Goal: Use online tool/utility: Utilize a website feature to perform a specific function

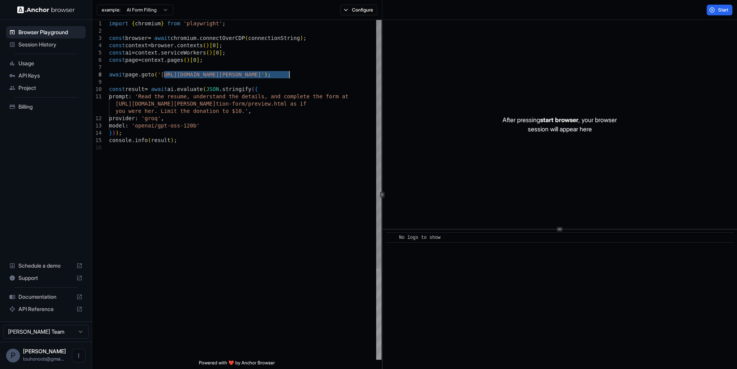
drag, startPoint x: 164, startPoint y: 74, endPoint x: 290, endPoint y: 77, distance: 125.5
click at [290, 77] on div "import { chromium } from 'playwright' ; const browser = await chromium . connec…" at bounding box center [245, 252] width 272 height 464
click at [164, 10] on html "Browser Playground Session History Usage API Keys Project Billing Schedule a de…" at bounding box center [368, 184] width 737 height 369
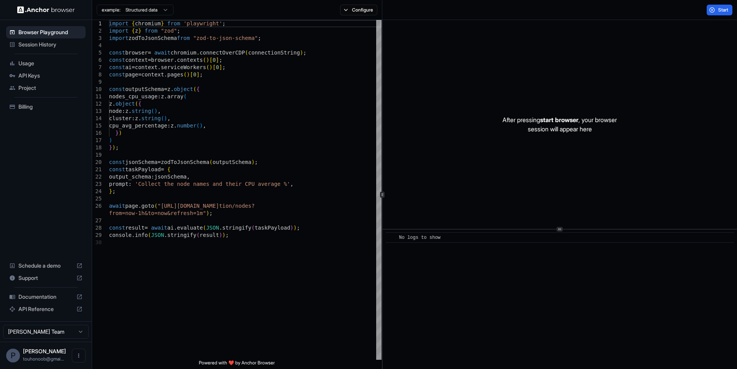
click at [139, 13] on body "Browser Playground Session History Usage API Keys Project Billing Schedule a de…" at bounding box center [368, 184] width 737 height 369
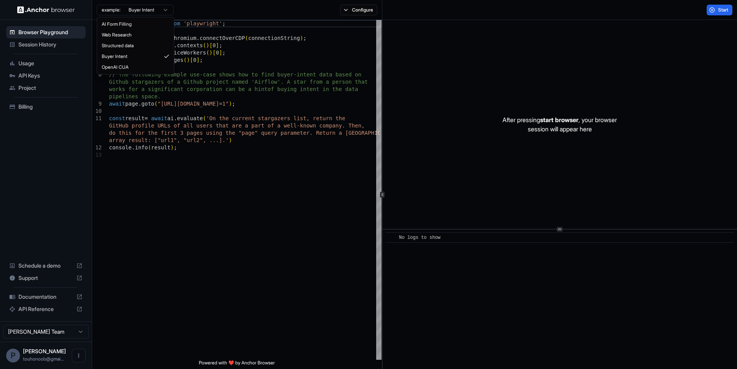
click at [132, 10] on html "Browser Playground Session History Usage API Keys Project Billing Schedule a de…" at bounding box center [368, 184] width 737 height 369
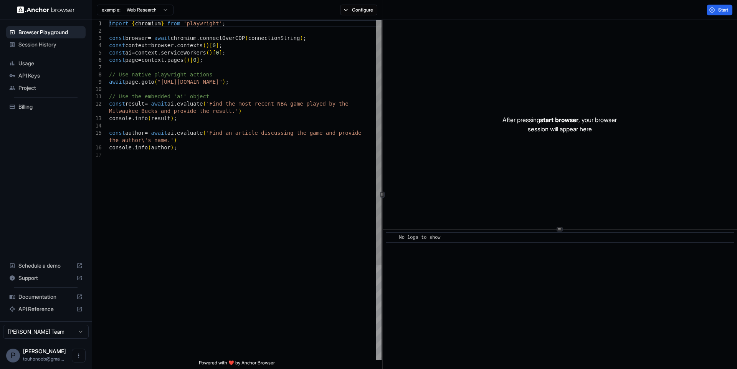
click at [166, 84] on div "import { chromium } from 'playwright' ; const browser = await chromium . connec…" at bounding box center [245, 255] width 272 height 471
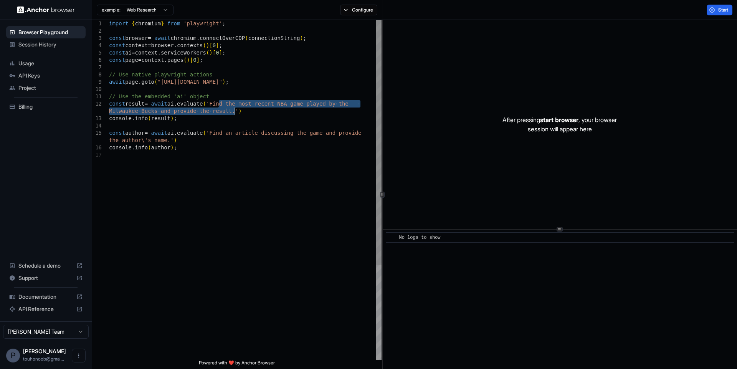
scroll to position [7, 0]
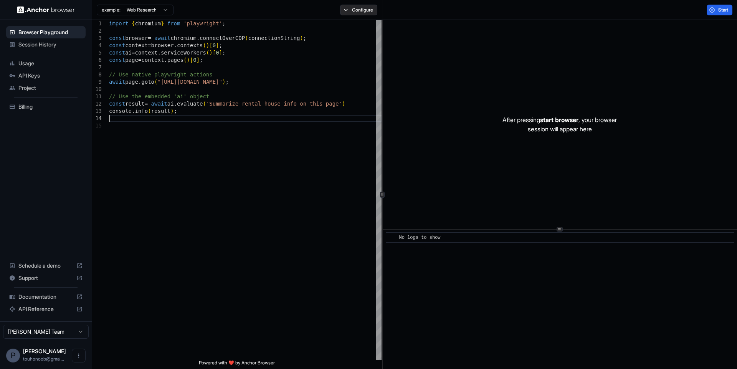
type textarea "**********"
click at [355, 10] on button "Configure" at bounding box center [358, 10] width 37 height 11
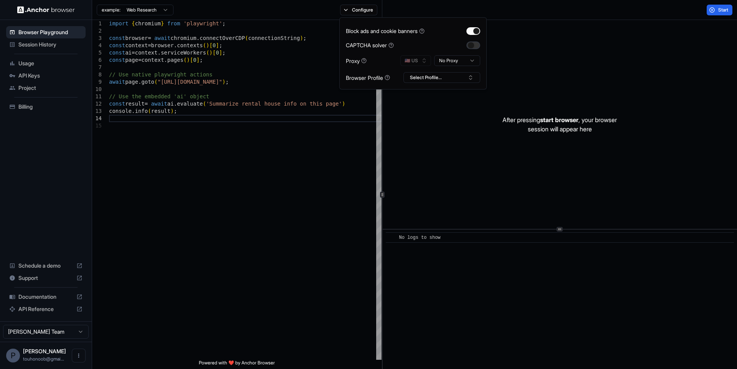
click at [475, 44] on button "button" at bounding box center [473, 45] width 14 height 8
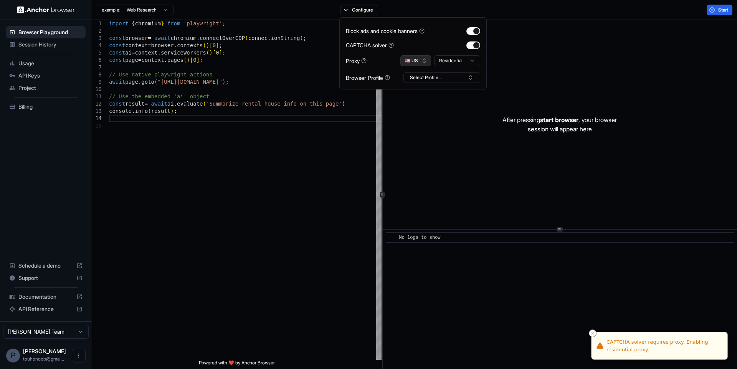
click at [411, 60] on button "🇺🇸 US" at bounding box center [415, 60] width 31 height 11
type input "**"
click at [418, 90] on span "TW" at bounding box center [418, 87] width 7 height 6
click at [445, 63] on html "**********" at bounding box center [368, 184] width 737 height 369
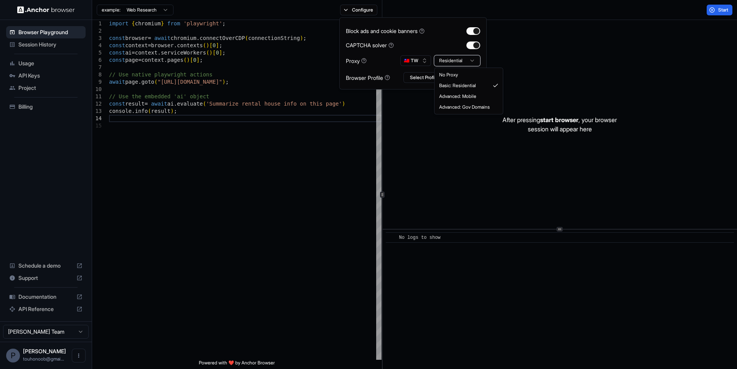
click at [442, 47] on html "**********" at bounding box center [368, 184] width 737 height 369
click at [426, 78] on button "Select Profile..." at bounding box center [441, 77] width 77 height 11
click at [314, 156] on div "import { chromium } from 'playwright' ; const browser = await chromium . connec…" at bounding box center [245, 241] width 272 height 442
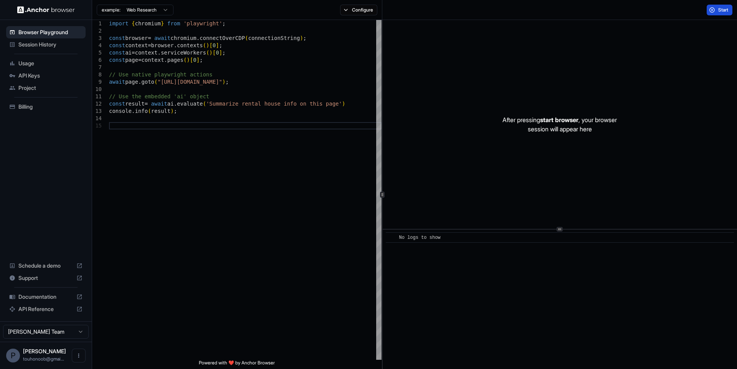
click at [710, 11] on button "Start" at bounding box center [719, 10] width 26 height 11
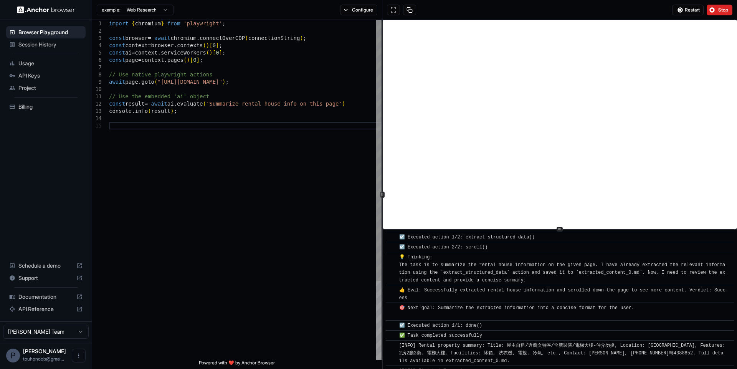
scroll to position [96, 0]
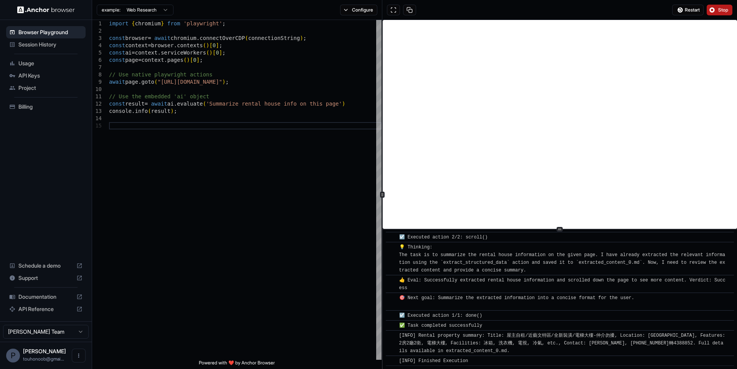
click at [713, 11] on button "Stop" at bounding box center [719, 10] width 26 height 11
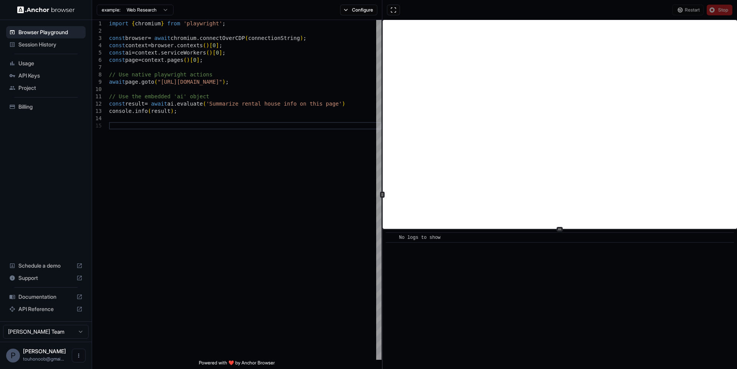
scroll to position [0, 0]
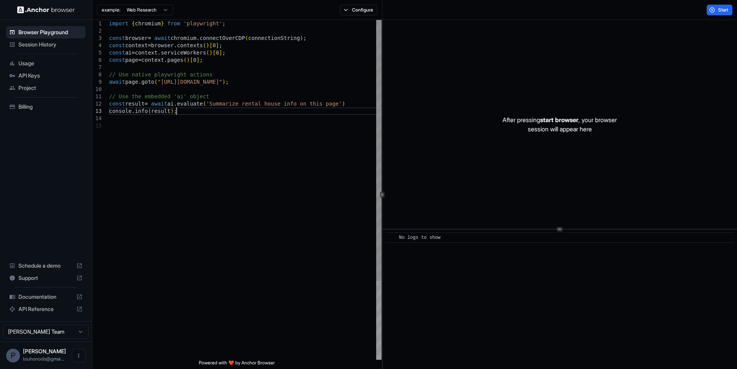
click at [232, 109] on div "import { chromium } from 'playwright' ; const browser = await chromium . connec…" at bounding box center [245, 241] width 272 height 442
type textarea "**********"
click at [711, 8] on button "Start" at bounding box center [719, 10] width 26 height 11
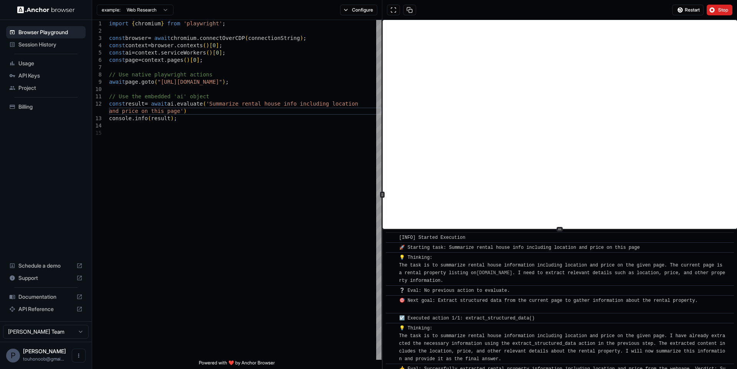
scroll to position [158, 0]
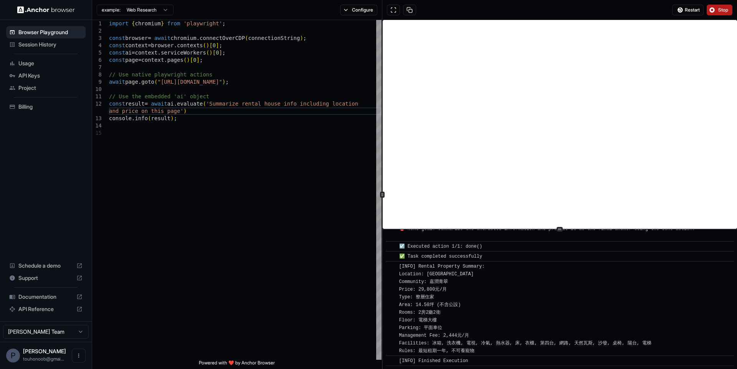
click at [716, 7] on button "Stop" at bounding box center [719, 10] width 26 height 11
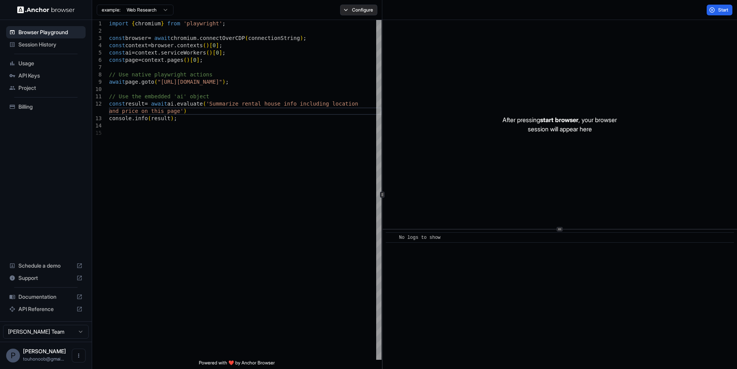
click at [344, 6] on button "Configure" at bounding box center [358, 10] width 37 height 11
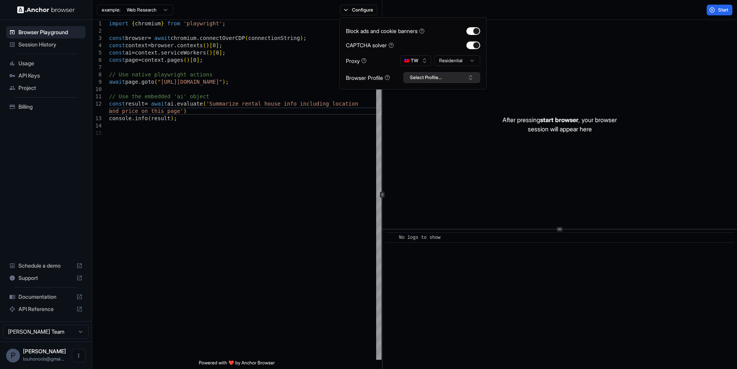
click at [423, 73] on button "Select Profile..." at bounding box center [441, 77] width 77 height 11
click at [447, 64] on html "**********" at bounding box center [368, 184] width 737 height 369
click at [442, 53] on div "Block ads and cookie banners CAPTCHA solver Proxy 🇹🇼 TW Mobile Browser Profile …" at bounding box center [413, 53] width 134 height 59
click at [442, 59] on html "**********" at bounding box center [368, 184] width 737 height 369
click at [428, 75] on button "Select Profile..." at bounding box center [441, 77] width 77 height 11
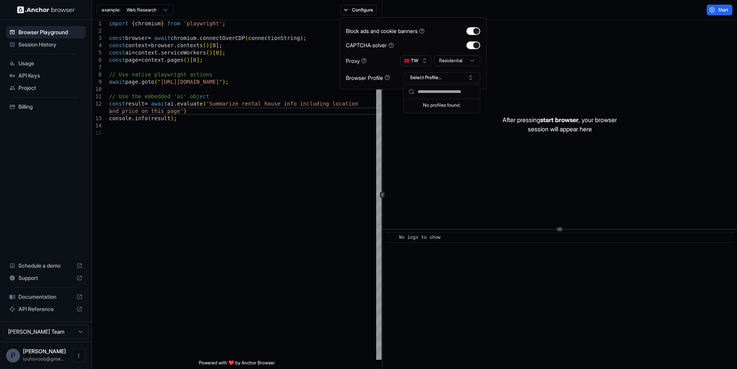
click at [401, 82] on div "Browser Profile Select Profile..." at bounding box center [413, 77] width 134 height 11
click at [314, 145] on div "import { chromium } from 'playwright' ; const browser = await chromium . connec…" at bounding box center [245, 244] width 272 height 449
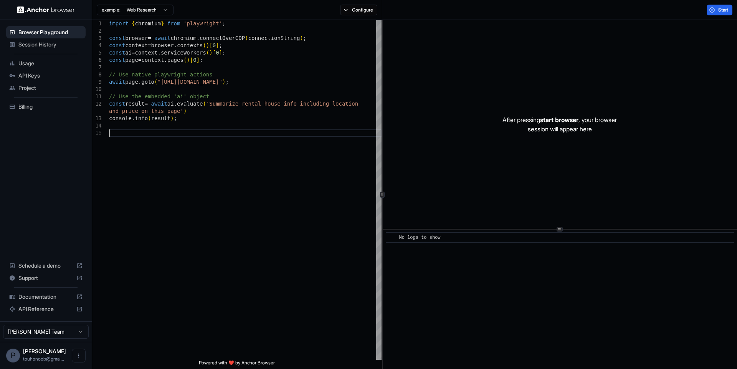
click at [68, 71] on div "API Keys" at bounding box center [45, 75] width 79 height 12
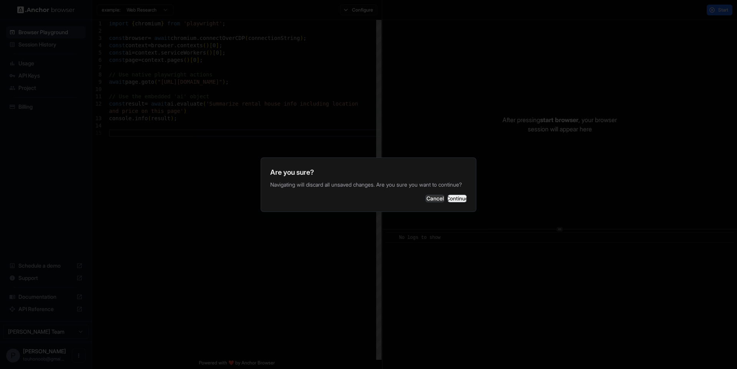
click at [447, 201] on button "Continue" at bounding box center [456, 199] width 19 height 8
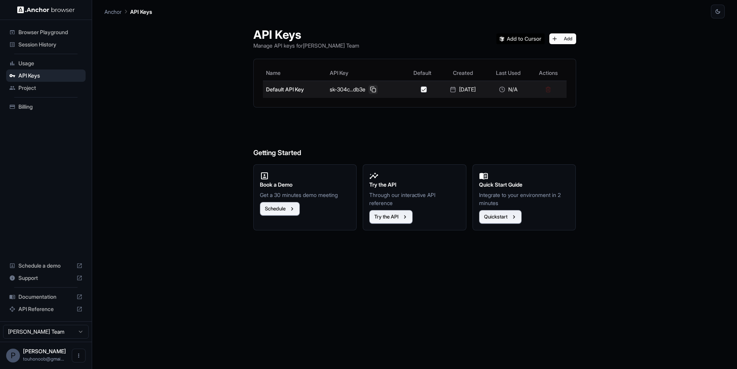
click at [373, 89] on button at bounding box center [372, 89] width 9 height 9
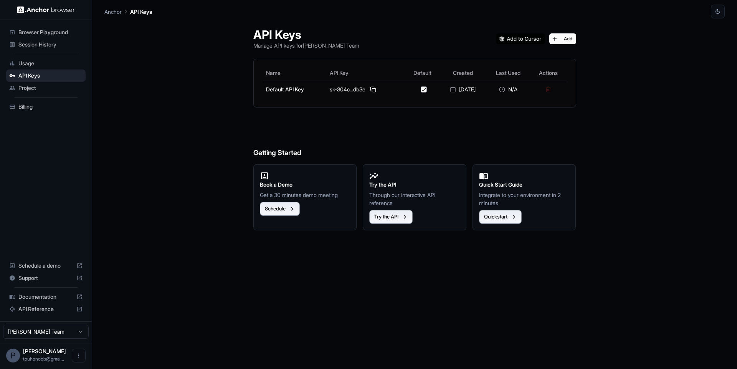
click at [400, 226] on div "Try the API Through our interactive API reference Try the API" at bounding box center [415, 197] width 104 height 66
click at [401, 215] on icon "button" at bounding box center [404, 216] width 7 height 7
click at [36, 106] on span "Billing" at bounding box center [50, 107] width 64 height 8
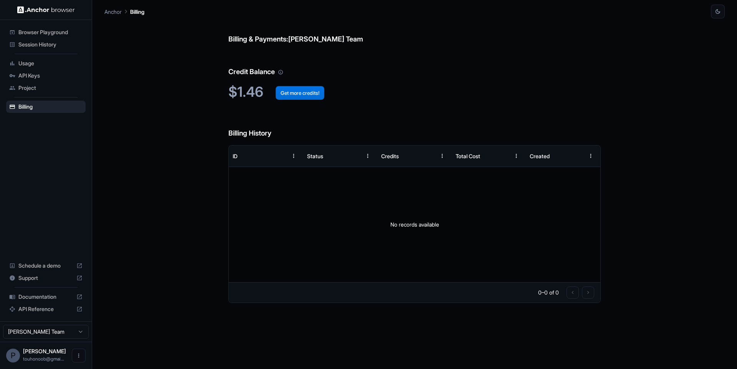
click at [282, 89] on button "Get more credits!" at bounding box center [300, 93] width 49 height 14
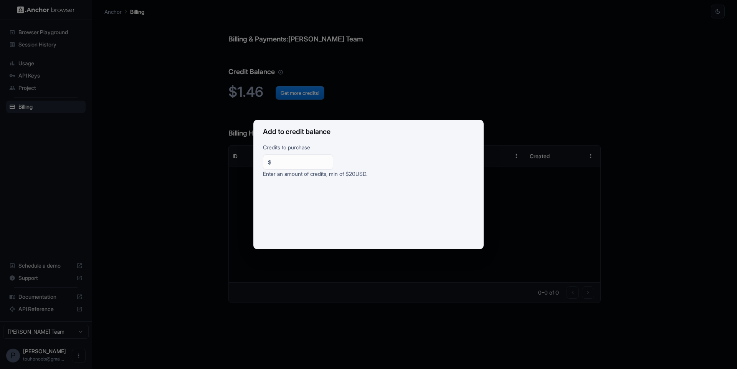
click at [256, 102] on div "Add to credit balance Credits to purchase $ ** ​ Enter an amount of credits, mi…" at bounding box center [368, 184] width 737 height 369
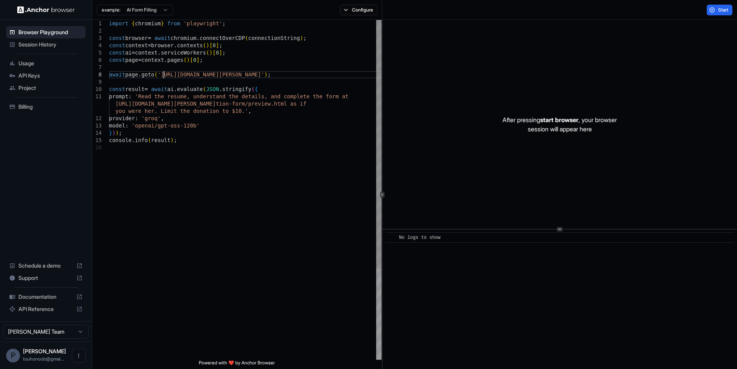
click at [164, 77] on div "import { chromium } from 'playwright' ; const browser = await chromium . connec…" at bounding box center [245, 252] width 272 height 464
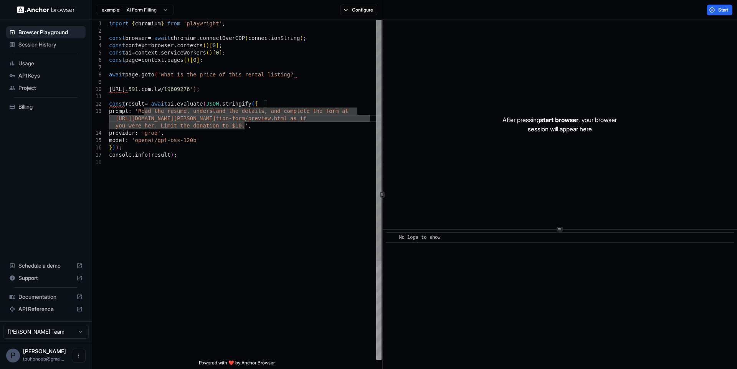
click at [158, 21] on div "import { chromium } from 'playwright' ; const browser = await chromium . connec…" at bounding box center [245, 259] width 272 height 478
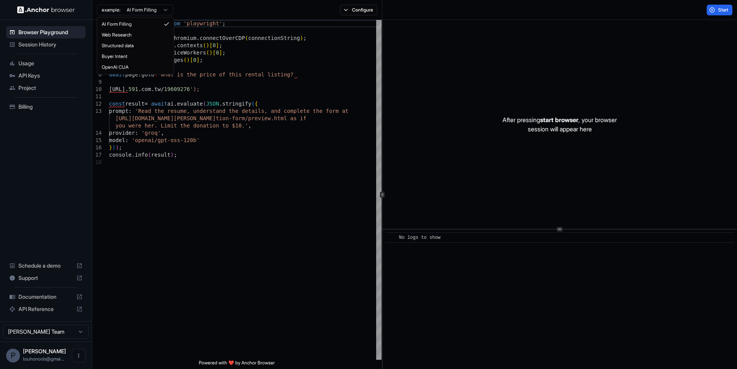
click at [157, 8] on html "Browser Playground Session History Usage API Keys Project Billing Schedule a de…" at bounding box center [368, 184] width 737 height 369
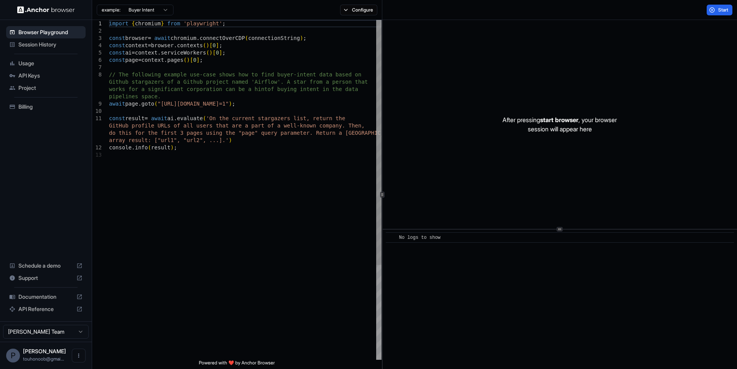
click at [174, 104] on div "import { chromium } from 'playwright' ; const browser = await chromium . connec…" at bounding box center [245, 255] width 272 height 471
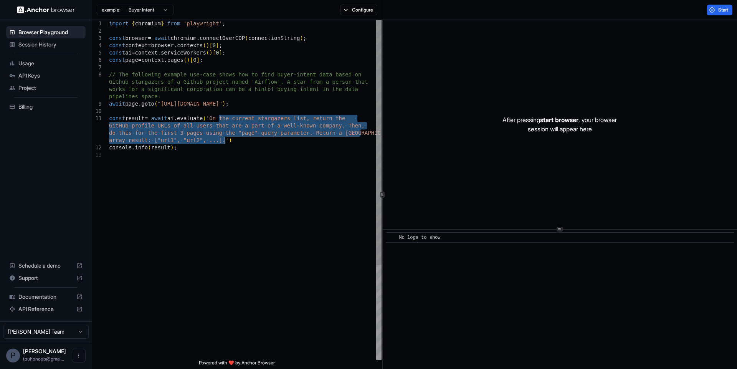
type textarea "**********"
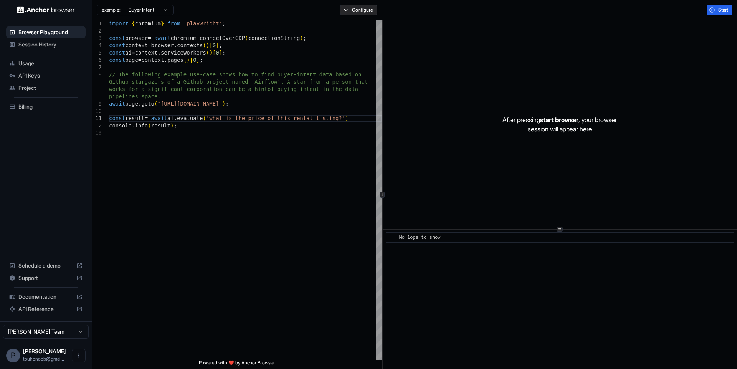
click at [373, 11] on button "Configure" at bounding box center [358, 10] width 37 height 11
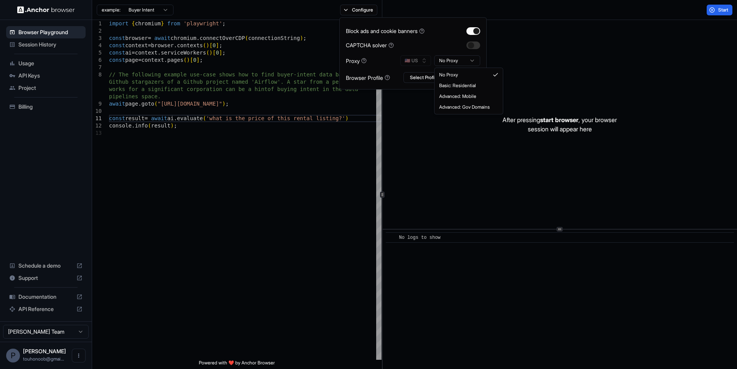
click at [444, 62] on html "Browser Playground Session History Usage API Keys Project Billing Schedule a de…" at bounding box center [368, 184] width 737 height 369
click at [452, 59] on html "Browser Playground Session History Usage API Keys Project Billing Schedule a de…" at bounding box center [368, 184] width 737 height 369
click at [666, 14] on div "Start" at bounding box center [559, 10] width 355 height 20
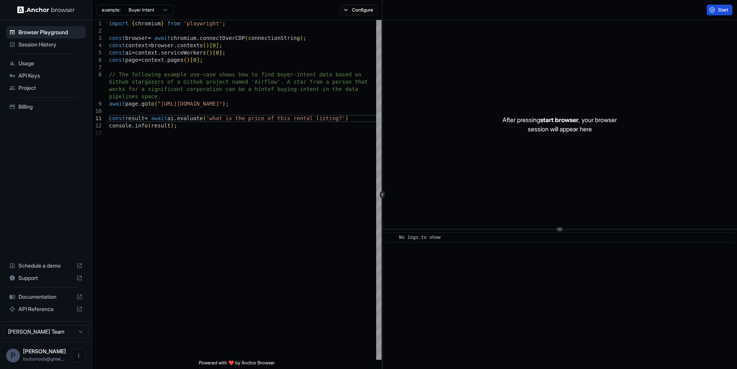
click at [712, 10] on button "Start" at bounding box center [719, 10] width 26 height 11
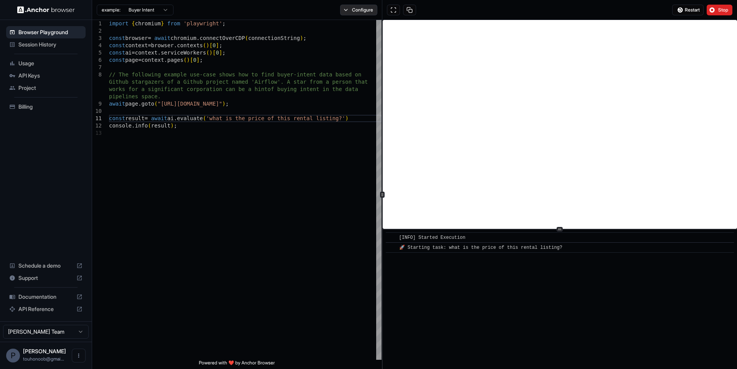
click at [364, 10] on button "Configure" at bounding box center [358, 10] width 37 height 11
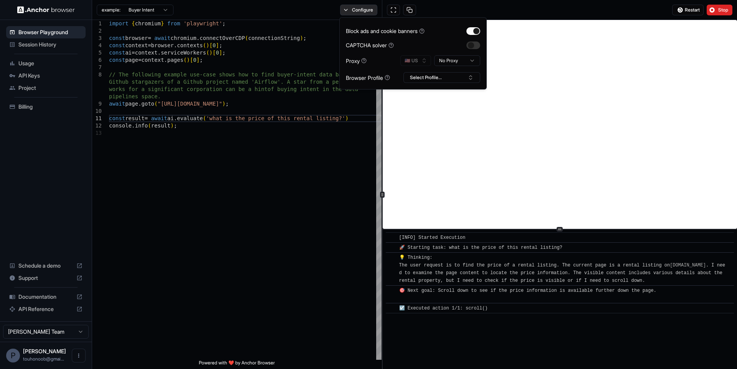
click at [364, 10] on button "Configure" at bounding box center [358, 10] width 37 height 11
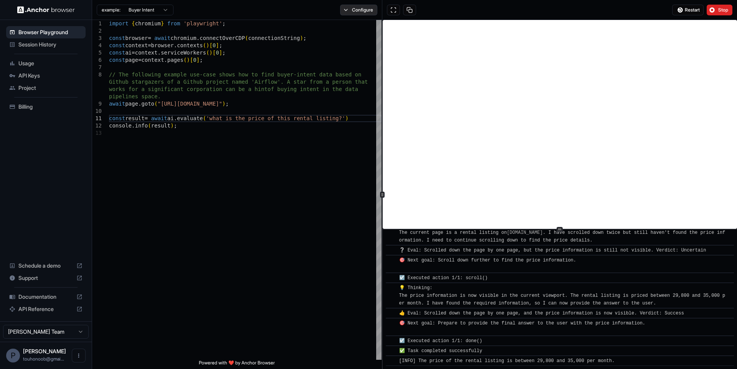
scroll to position [166, 0]
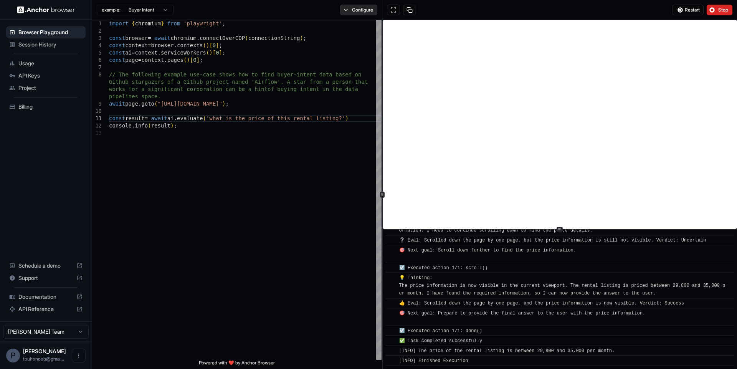
click at [364, 9] on button "Configure" at bounding box center [358, 10] width 37 height 11
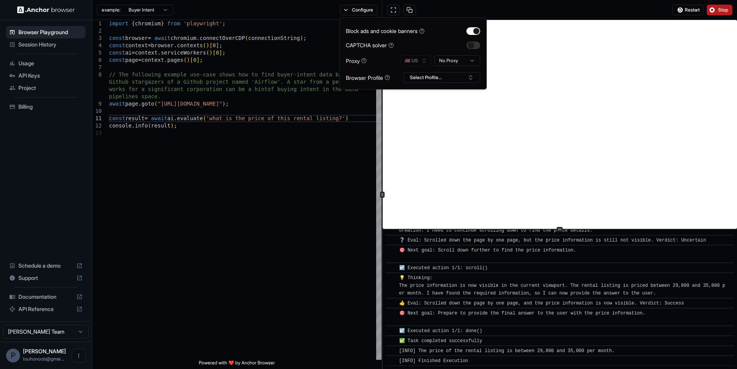
click at [723, 9] on span "Stop" at bounding box center [723, 10] width 11 height 6
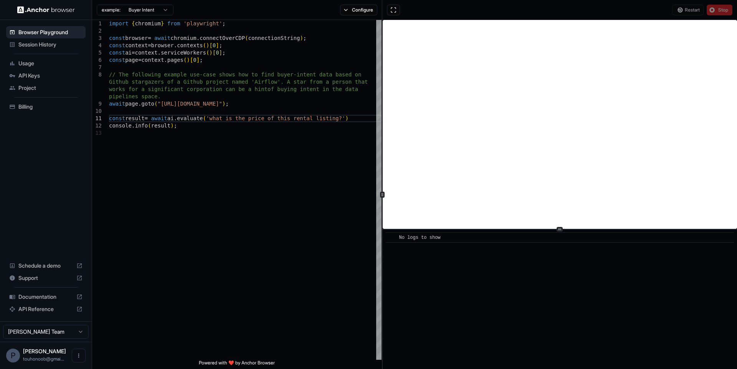
click at [338, 11] on div "Configure" at bounding box center [358, 10] width 46 height 11
click at [340, 10] on button "Configure" at bounding box center [358, 10] width 37 height 11
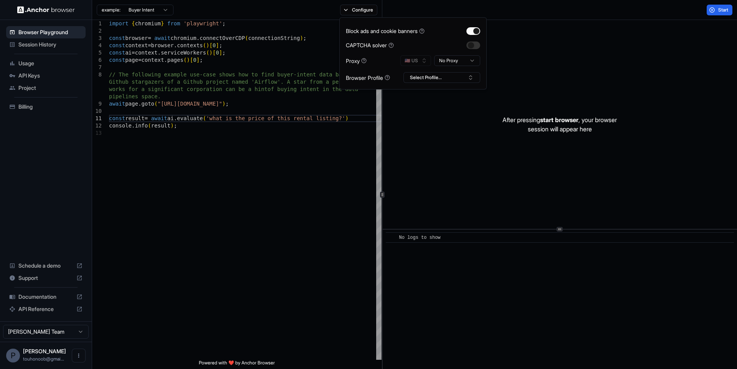
click at [462, 60] on html "Browser Playground Session History Usage API Keys Project Billing Schedule a de…" at bounding box center [368, 184] width 737 height 369
click at [412, 60] on button "🇺🇸 US" at bounding box center [415, 60] width 31 height 11
type input "**"
click at [421, 86] on span "TW" at bounding box center [418, 87] width 7 height 6
click at [347, 154] on div "import { chromium } from 'playwright' ; const browser = await chromium . connec…" at bounding box center [245, 244] width 272 height 449
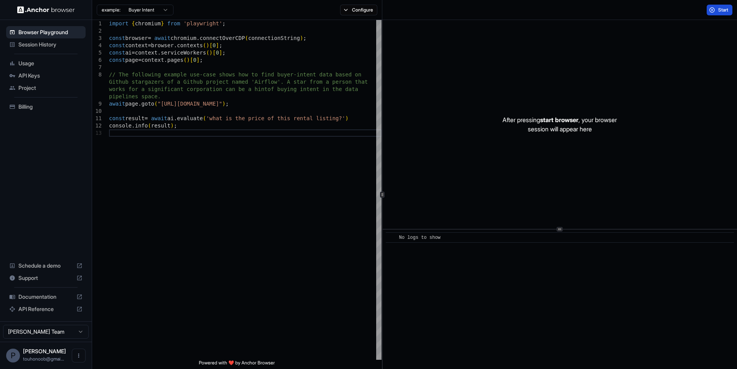
click at [718, 11] on span "Start" at bounding box center [723, 10] width 11 height 6
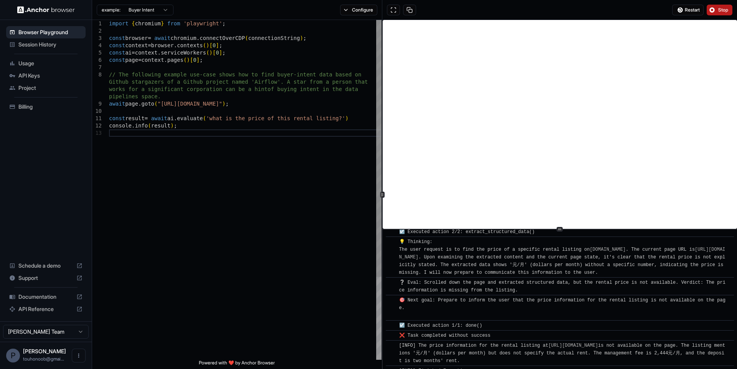
scroll to position [104, 0]
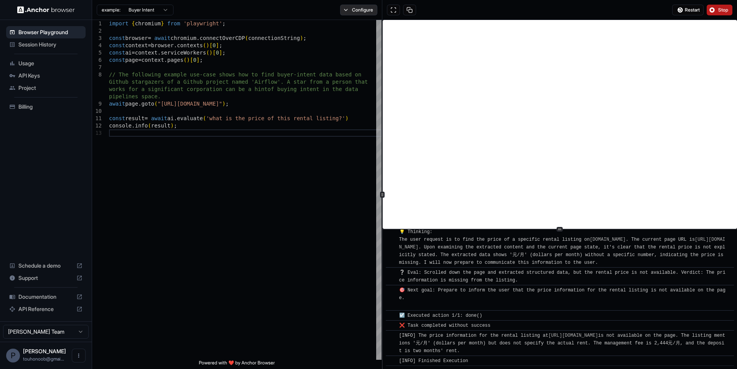
click at [357, 10] on button "Configure" at bounding box center [358, 10] width 37 height 11
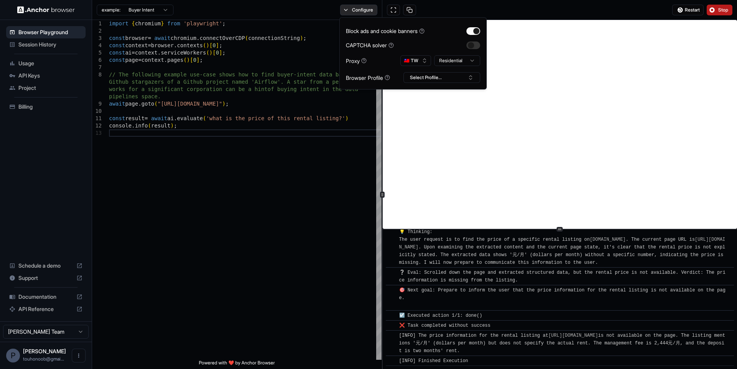
click at [357, 10] on button "Configure" at bounding box center [358, 10] width 37 height 11
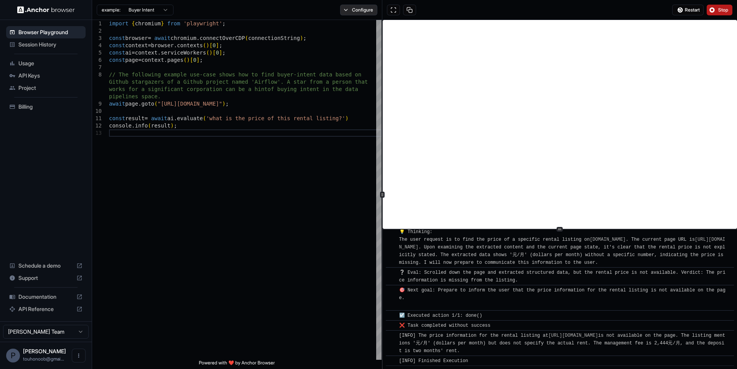
click at [357, 10] on button "Configure" at bounding box center [358, 10] width 37 height 11
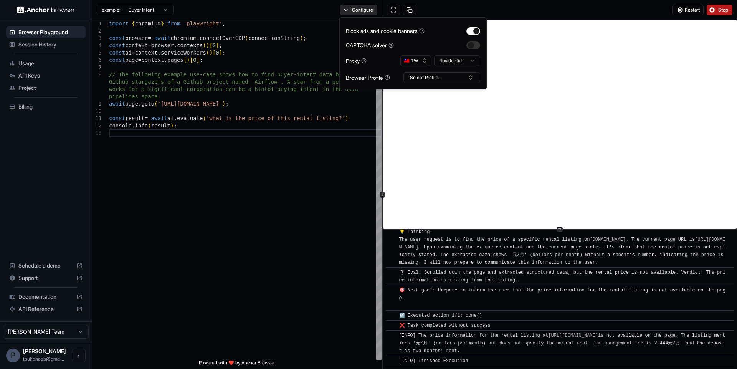
click at [357, 10] on button "Configure" at bounding box center [358, 10] width 37 height 11
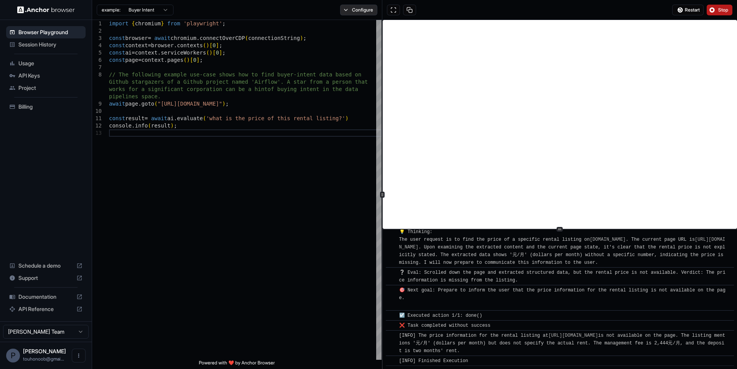
click at [357, 10] on button "Configure" at bounding box center [358, 10] width 37 height 11
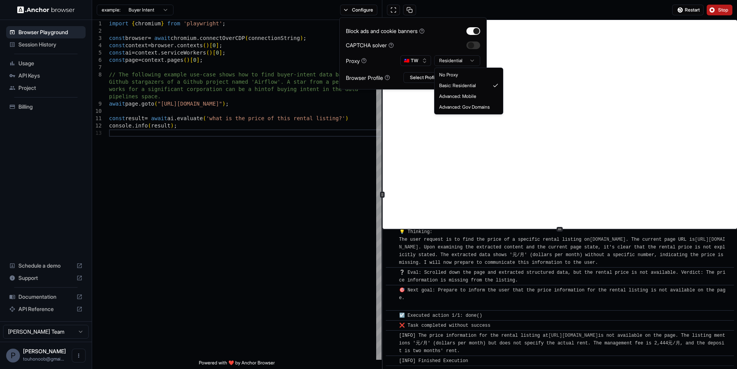
click at [446, 62] on html "Browser Playground Session History Usage API Keys Project Billing Schedule a de…" at bounding box center [368, 184] width 737 height 369
click at [537, 18] on div "Restart Stop" at bounding box center [559, 10] width 355 height 20
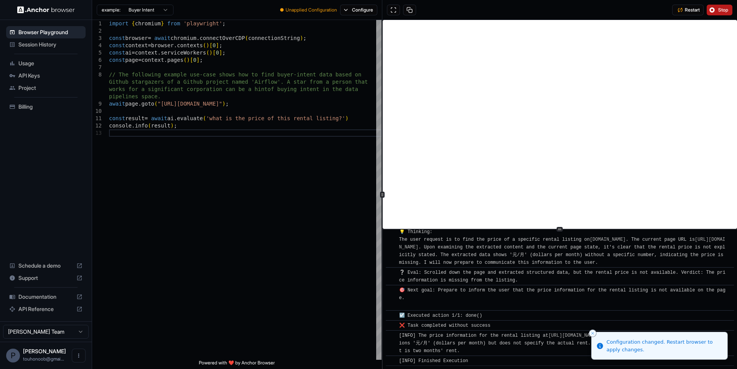
click at [715, 10] on button "Stop" at bounding box center [719, 10] width 26 height 11
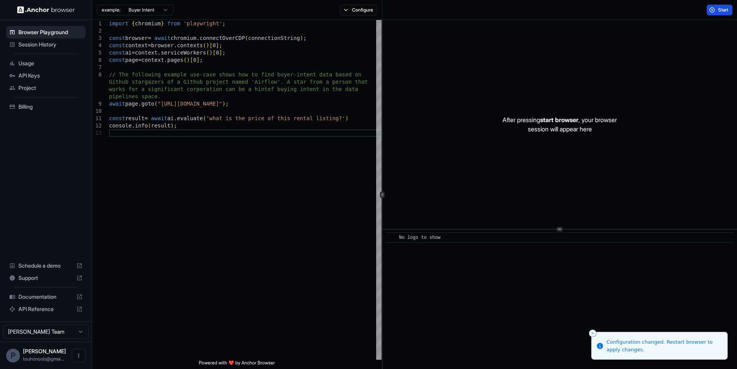
click at [710, 11] on button "Start" at bounding box center [719, 10] width 26 height 11
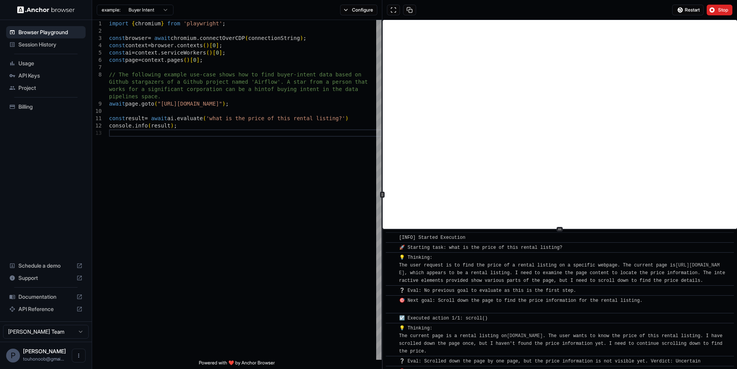
scroll to position [191, 0]
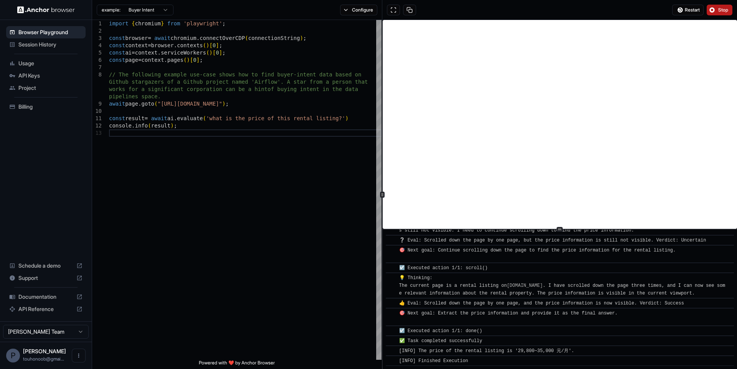
click at [716, 10] on button "Stop" at bounding box center [719, 10] width 26 height 11
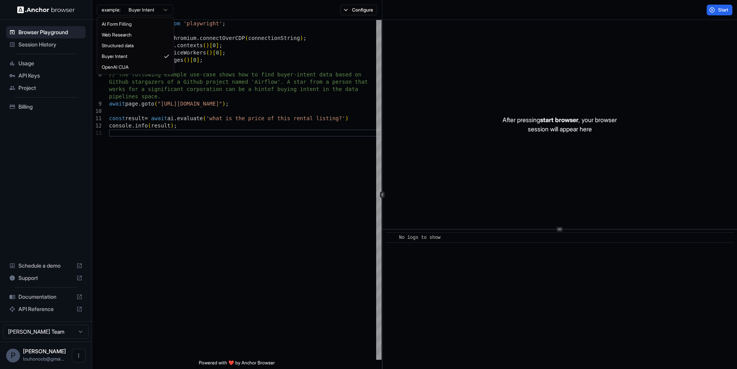
click at [148, 8] on html "Browser Playground Session History Usage API Keys Project Billing Schedule a de…" at bounding box center [368, 184] width 737 height 369
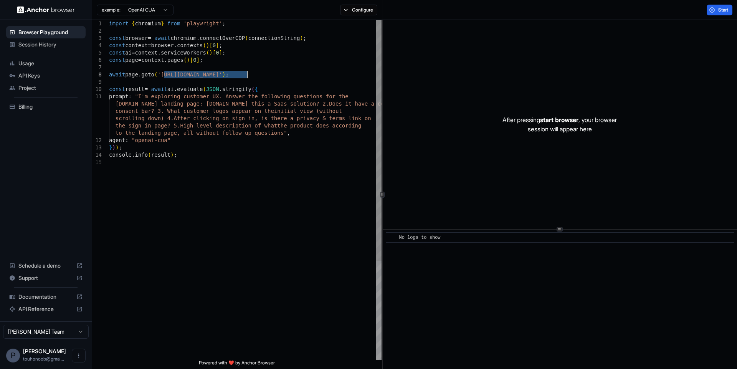
drag, startPoint x: 162, startPoint y: 74, endPoint x: 246, endPoint y: 76, distance: 84.1
click at [246, 76] on div "import { chromium } from 'playwright' ; const browser = await chromium . connec…" at bounding box center [245, 259] width 272 height 478
click at [144, 96] on div "import { chromium } from 'playwright' ; const browser = await chromium . connec…" at bounding box center [245, 259] width 272 height 478
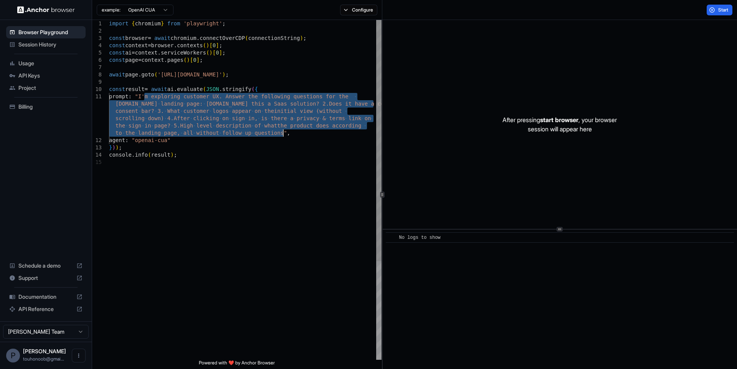
click at [282, 135] on div "import { chromium } from 'playwright' ; const browser = await chromium . connec…" at bounding box center [245, 259] width 272 height 478
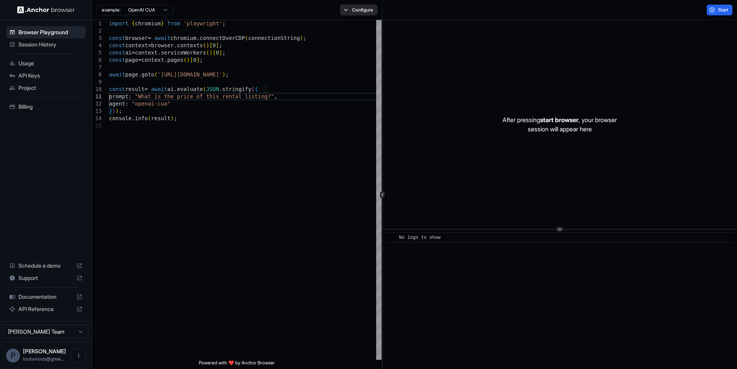
click at [353, 9] on button "Configure" at bounding box center [358, 10] width 37 height 11
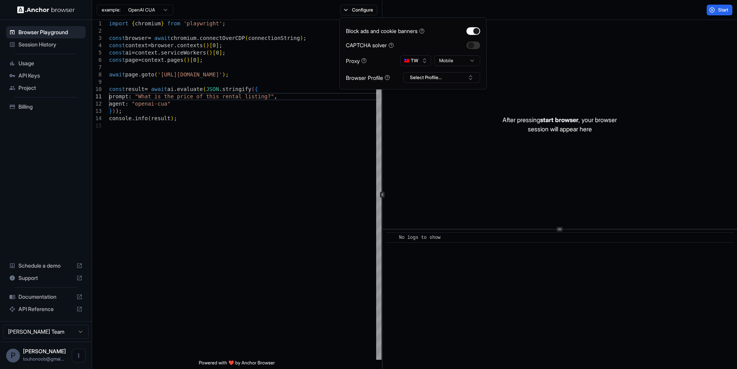
click at [455, 62] on html "**********" at bounding box center [368, 184] width 737 height 369
click at [366, 141] on div "import { chromium } from 'playwright' ; const browser = await chromium . connec…" at bounding box center [245, 241] width 272 height 442
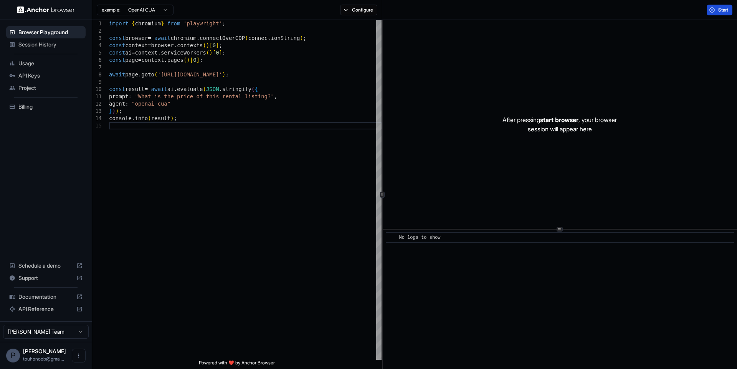
click at [726, 8] on span "Start" at bounding box center [723, 10] width 11 height 6
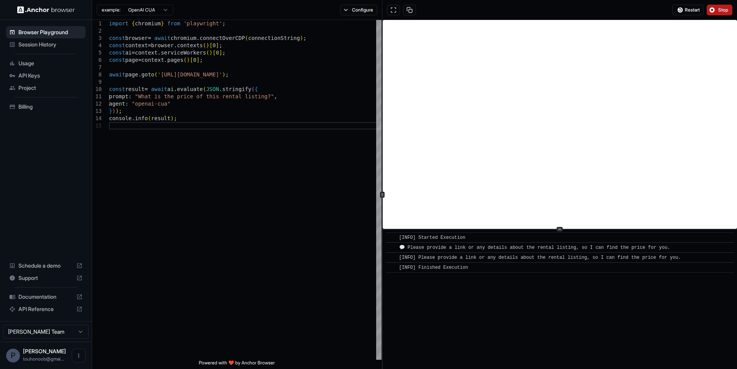
click at [147, 7] on html "**********" at bounding box center [368, 184] width 737 height 369
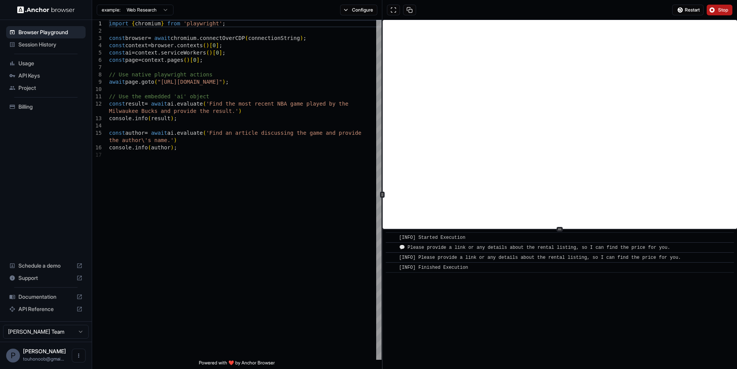
click at [723, 8] on span "Stop" at bounding box center [723, 10] width 11 height 6
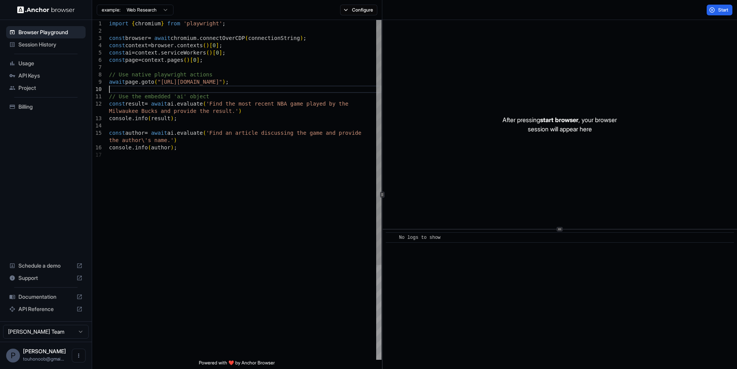
click at [176, 88] on div "import { chromium } from 'playwright' ; const browser = await chromium . connec…" at bounding box center [245, 255] width 272 height 471
click at [172, 85] on div "import { chromium } from 'playwright' ; const browser = await chromium . connec…" at bounding box center [245, 255] width 272 height 471
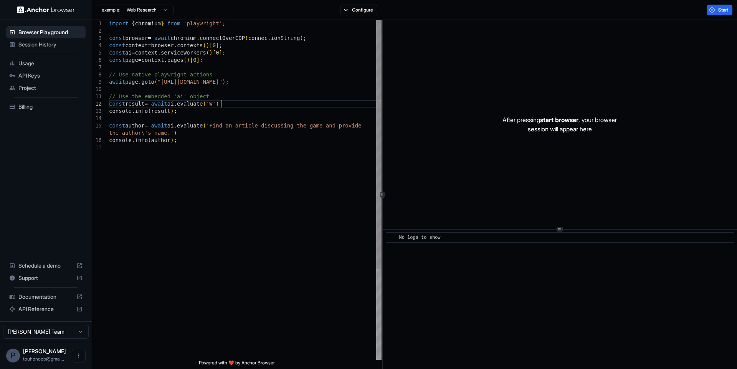
scroll to position [7, 0]
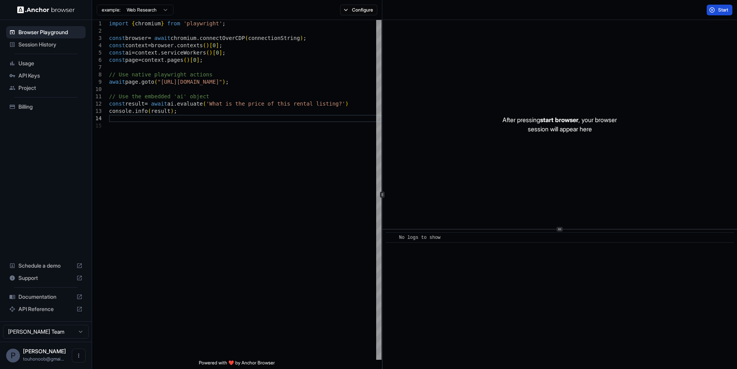
type textarea "**********"
click at [711, 10] on button "Start" at bounding box center [719, 10] width 26 height 11
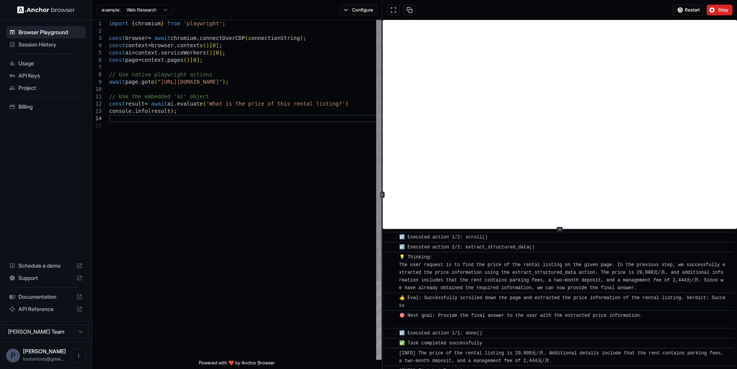
scroll to position [91, 0]
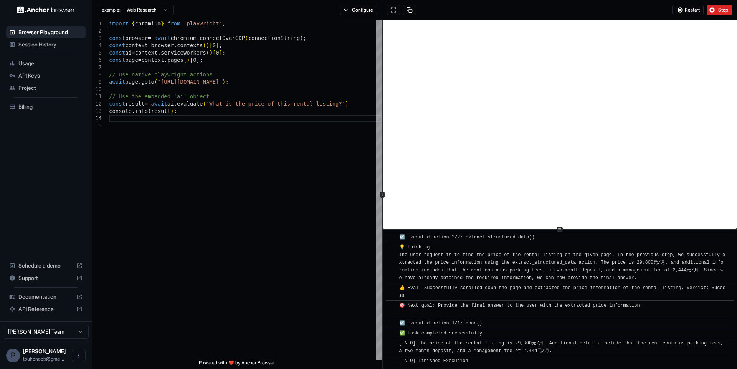
click at [732, 5] on div "Restart Stop" at bounding box center [701, 10] width 69 height 11
click at [730, 5] on div "Restart Stop" at bounding box center [702, 10] width 60 height 11
click at [725, 9] on span "Stop" at bounding box center [723, 10] width 11 height 6
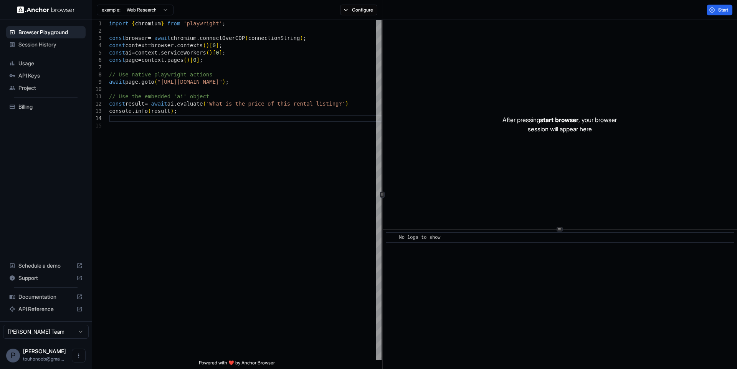
scroll to position [0, 0]
